Goal: Find specific page/section: Find specific page/section

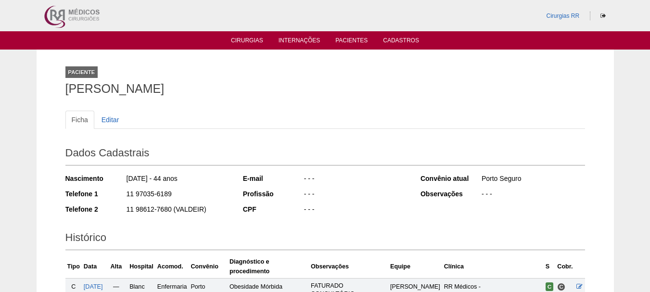
click at [336, 32] on ul "Cirurgias Internações Pacientes Cadastros" at bounding box center [325, 40] width 650 height 18
click at [341, 36] on li "Pacientes" at bounding box center [352, 40] width 46 height 8
click at [351, 37] on link "Pacientes" at bounding box center [352, 41] width 32 height 8
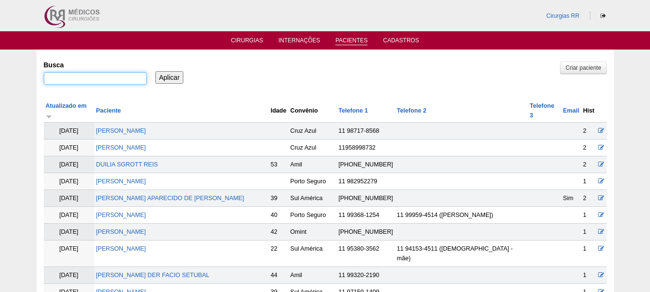
click at [126, 78] on input "Busca" at bounding box center [95, 78] width 103 height 13
paste input "RUANDA DE [PERSON_NAME]"
type input "RUANDA DE [PERSON_NAME]"
click at [165, 77] on input "Aplicar" at bounding box center [169, 77] width 28 height 13
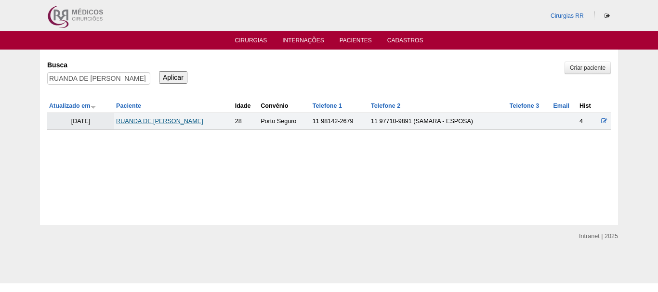
click at [163, 124] on link "RUANDA DE [PERSON_NAME]" at bounding box center [159, 121] width 87 height 7
